Goal: Find specific page/section: Find specific page/section

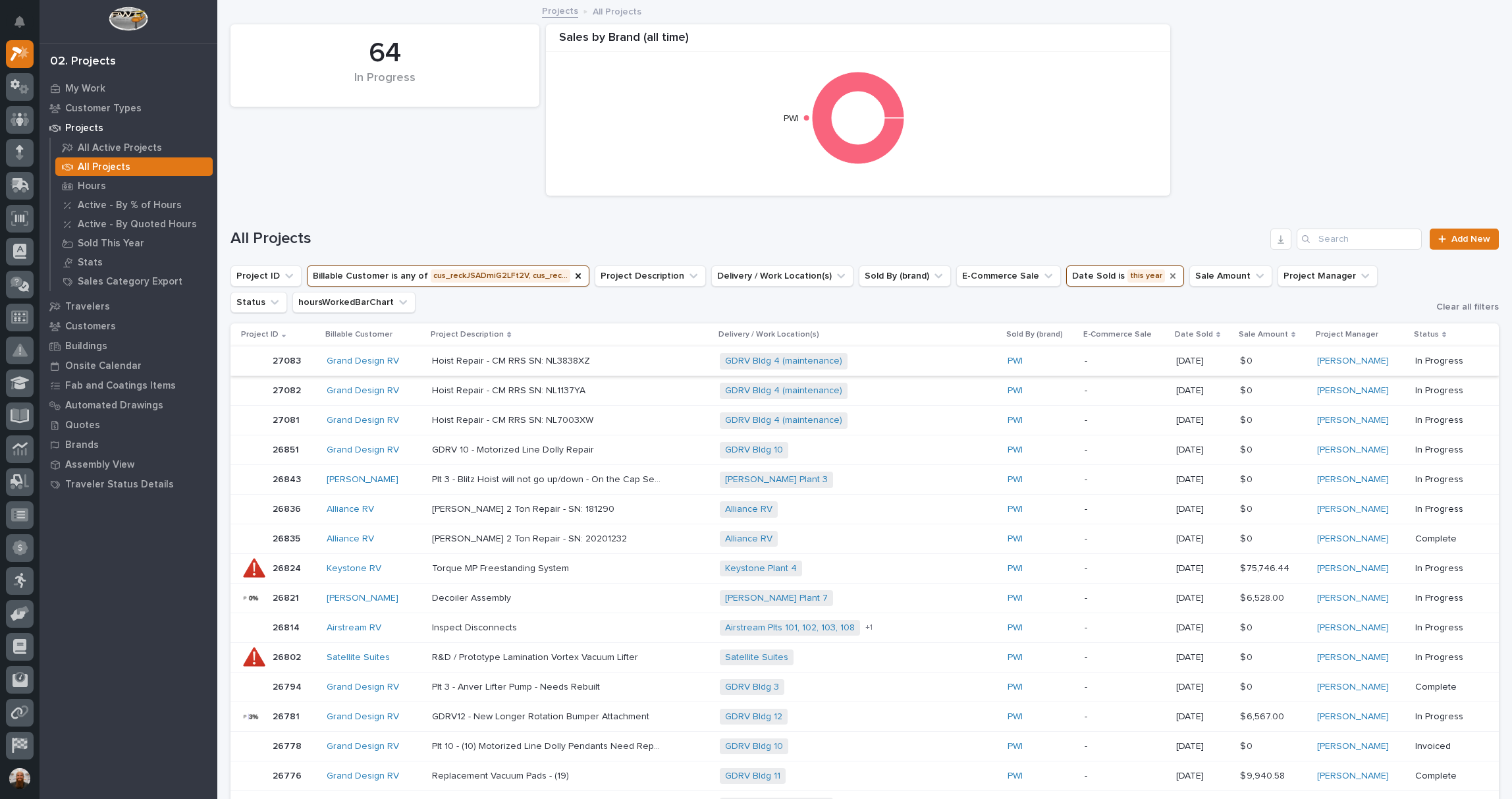
click at [1167, 277] on icon "Date Sold" at bounding box center [1172, 276] width 10 height 10
click at [1120, 278] on icon "Date Sold" at bounding box center [1124, 276] width 8 height 5
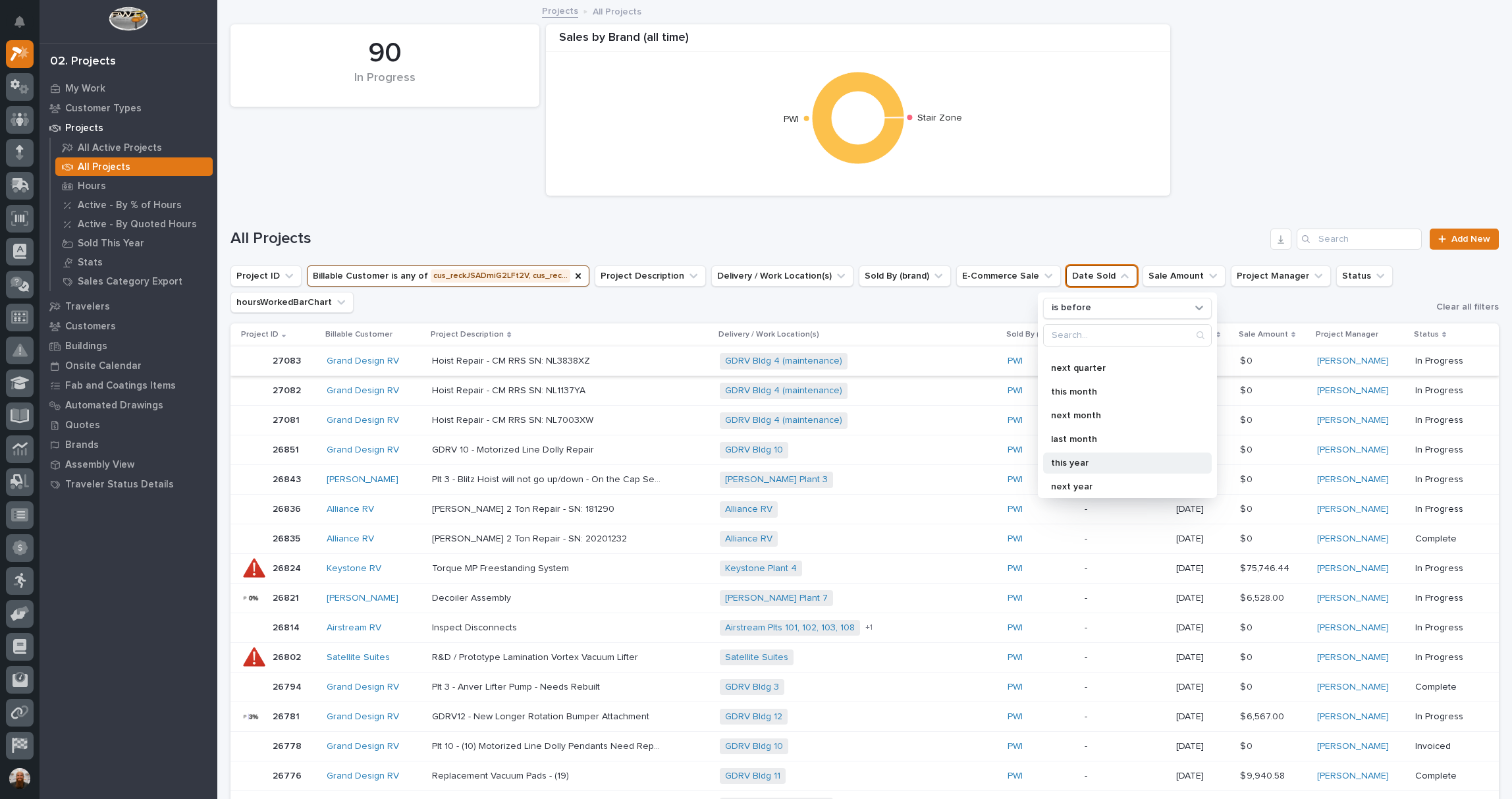
scroll to position [233, 0]
click at [1080, 480] on p "last year" at bounding box center [1121, 483] width 140 height 10
click at [1127, 304] on div "is before" at bounding box center [1119, 308] width 145 height 14
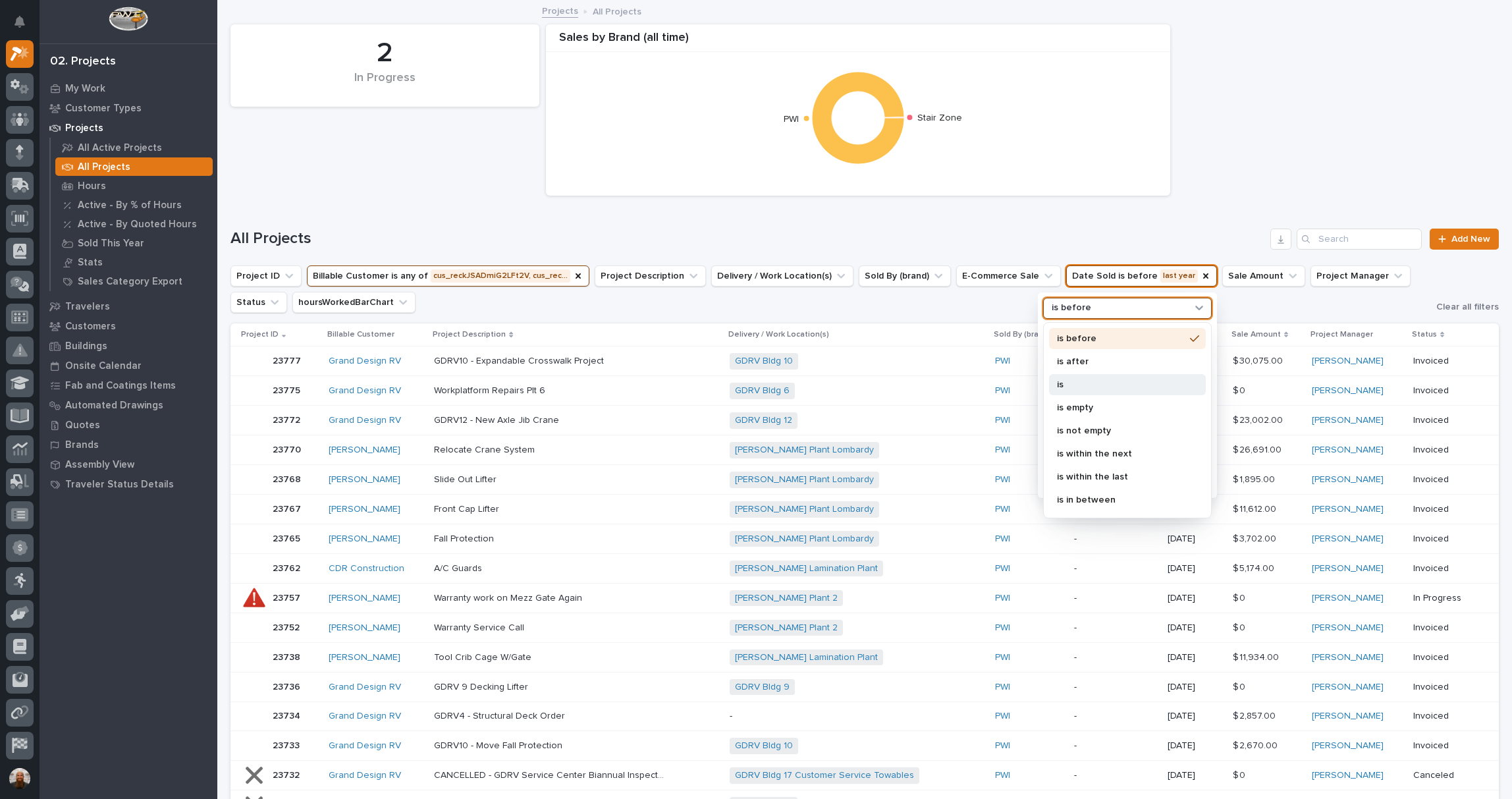
click at [1092, 383] on p "is" at bounding box center [1120, 385] width 128 height 10
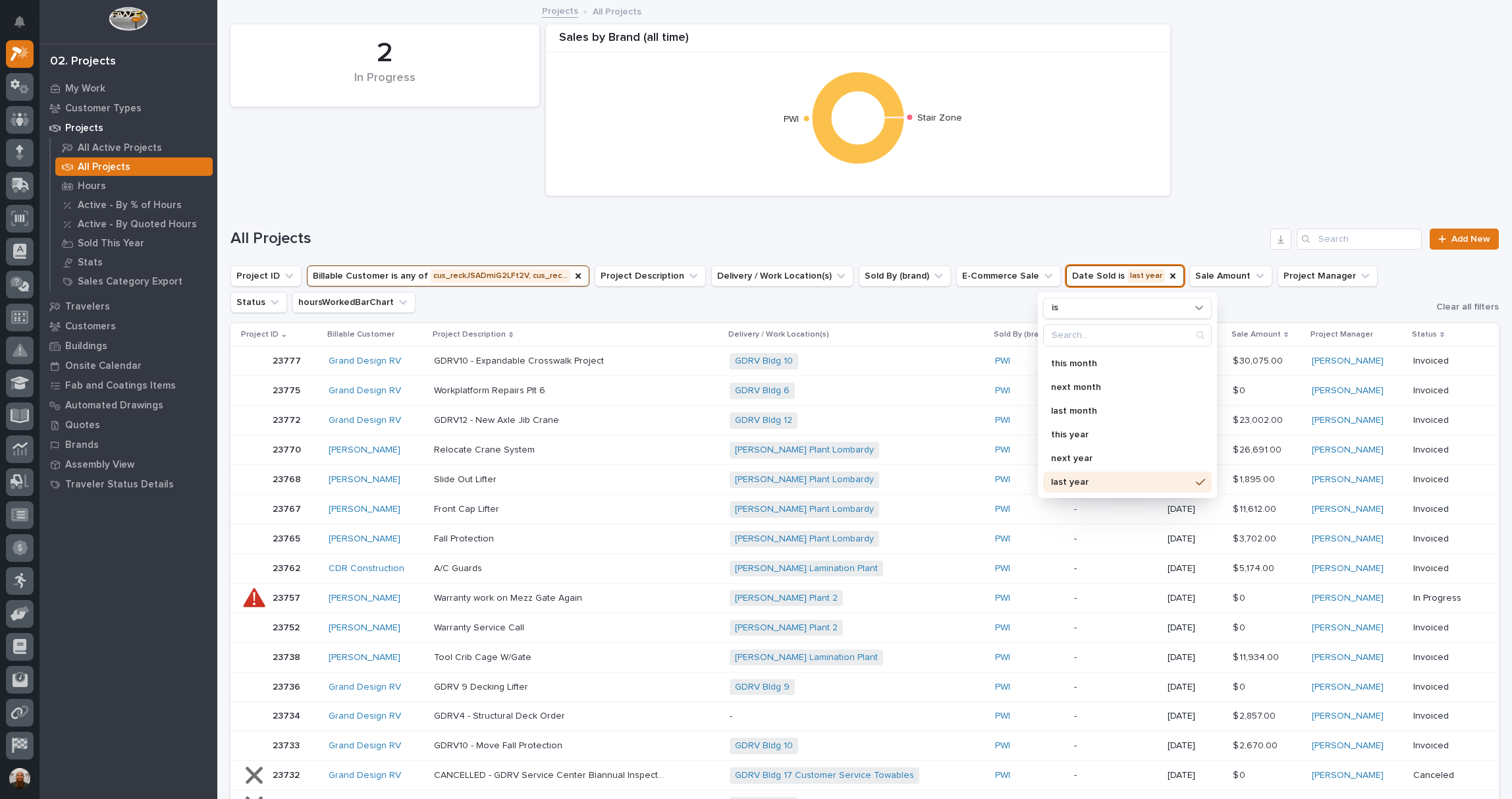
click at [1007, 220] on div "All Projects Add New" at bounding box center [864, 234] width 1268 height 64
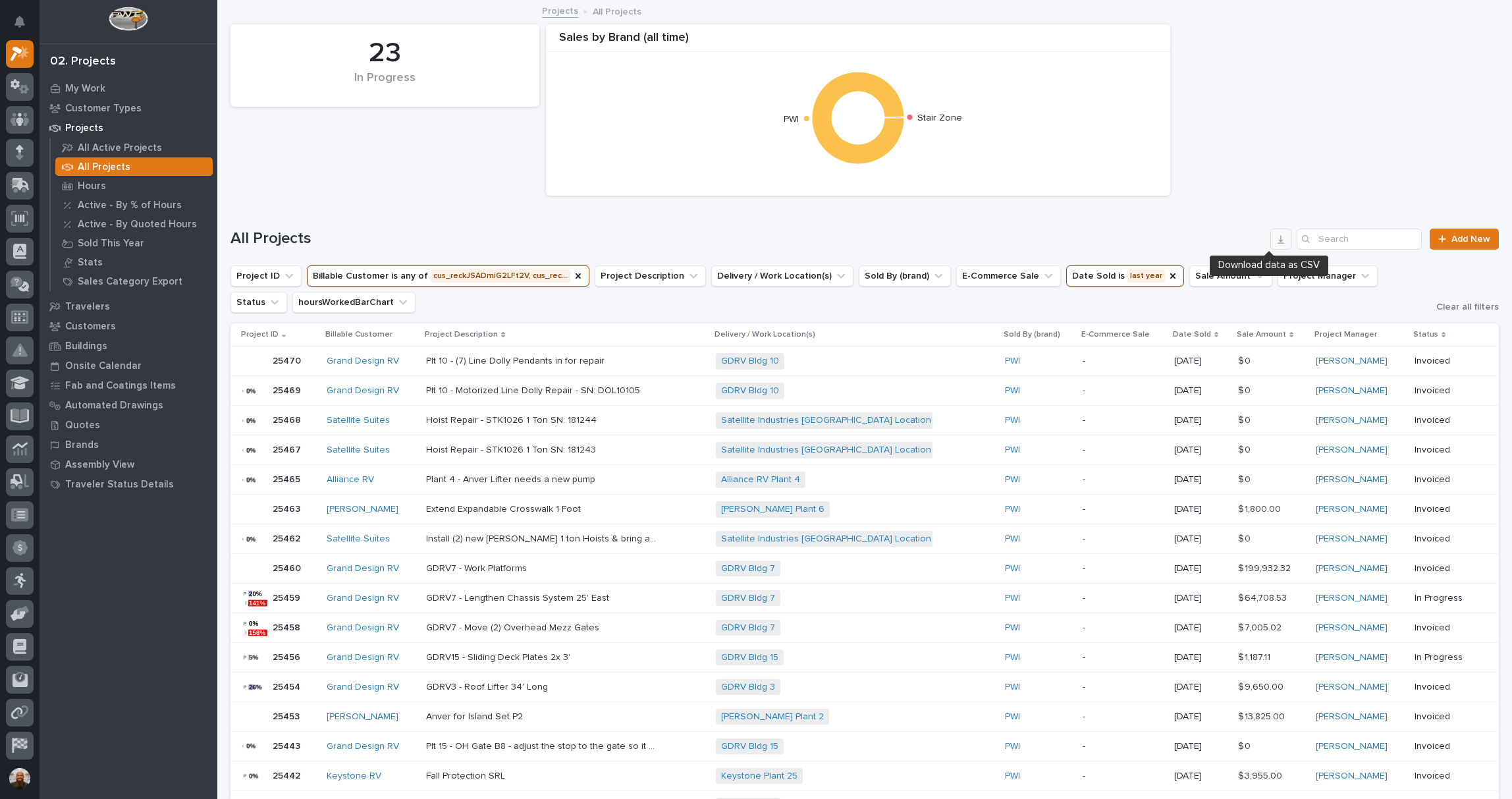
click at [1275, 236] on icon "button" at bounding box center [1280, 239] width 10 height 10
